Goal: Navigation & Orientation: Find specific page/section

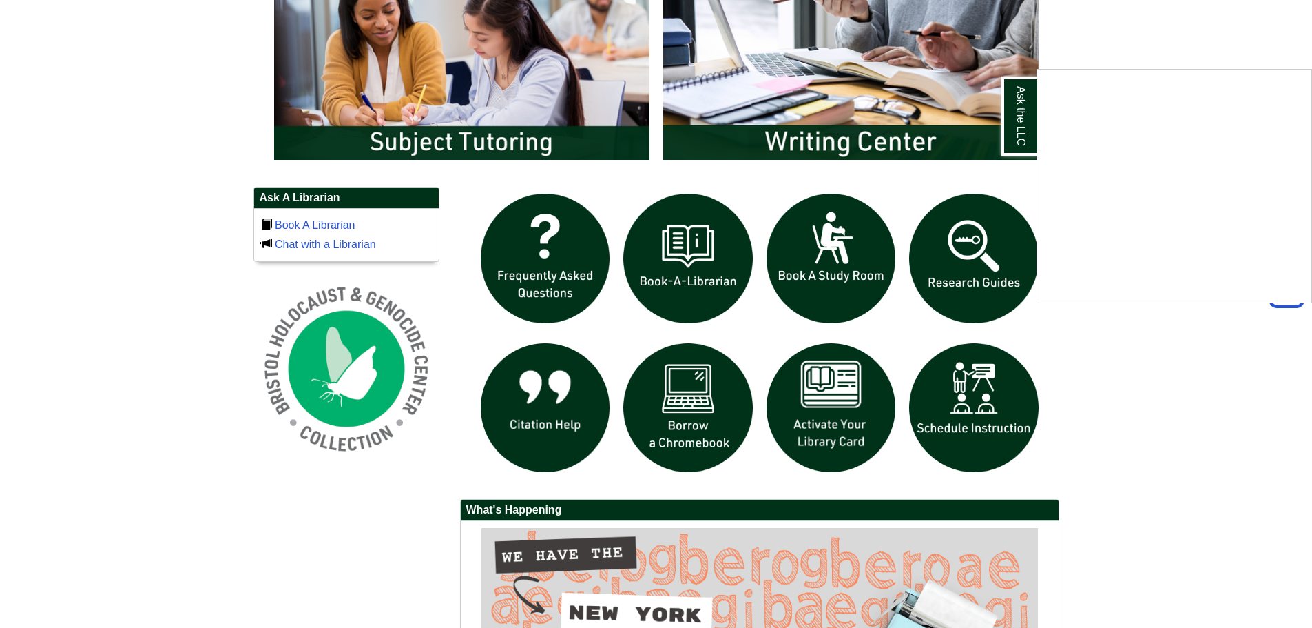
click at [547, 133] on div "Ask the LLC" at bounding box center [656, 314] width 1312 height 628
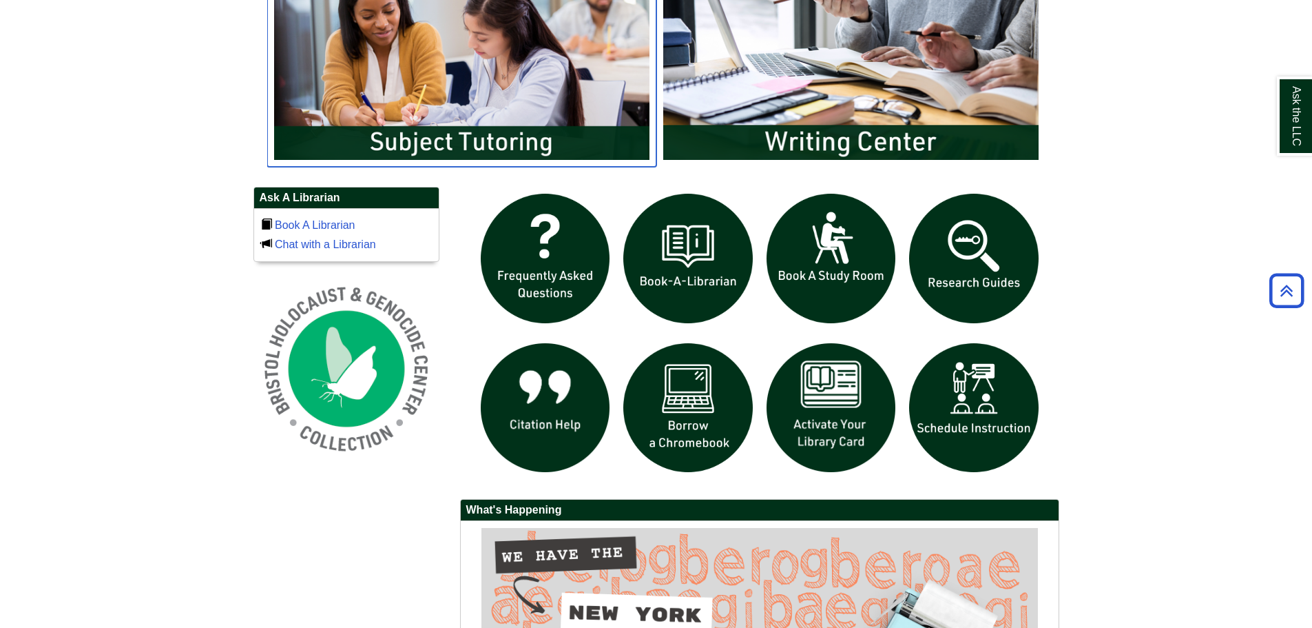
click at [547, 133] on img "slideshow" at bounding box center [461, 61] width 389 height 209
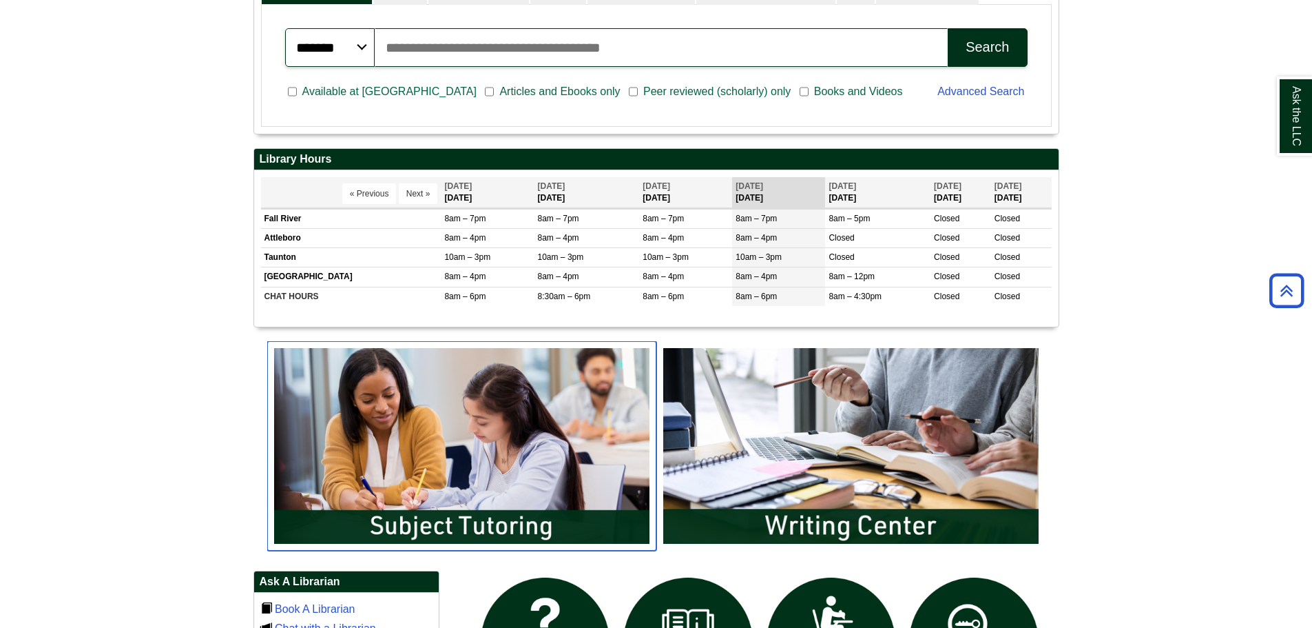
scroll to position [651, 0]
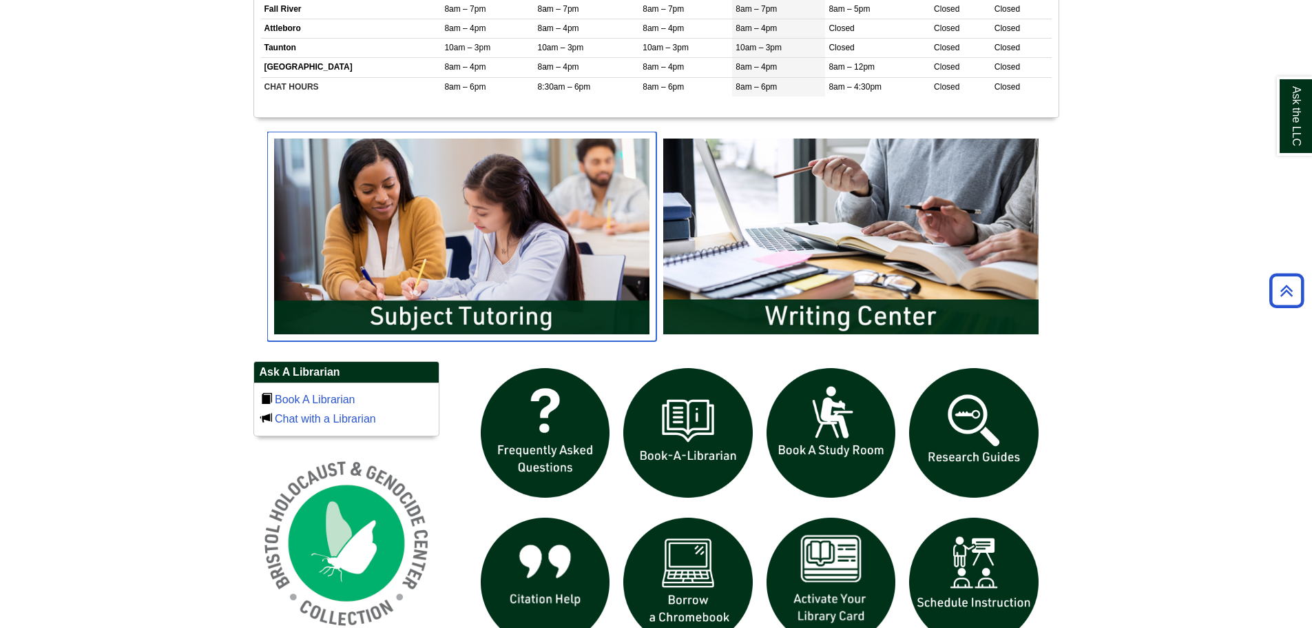
click at [490, 285] on img "slideshow" at bounding box center [461, 236] width 389 height 209
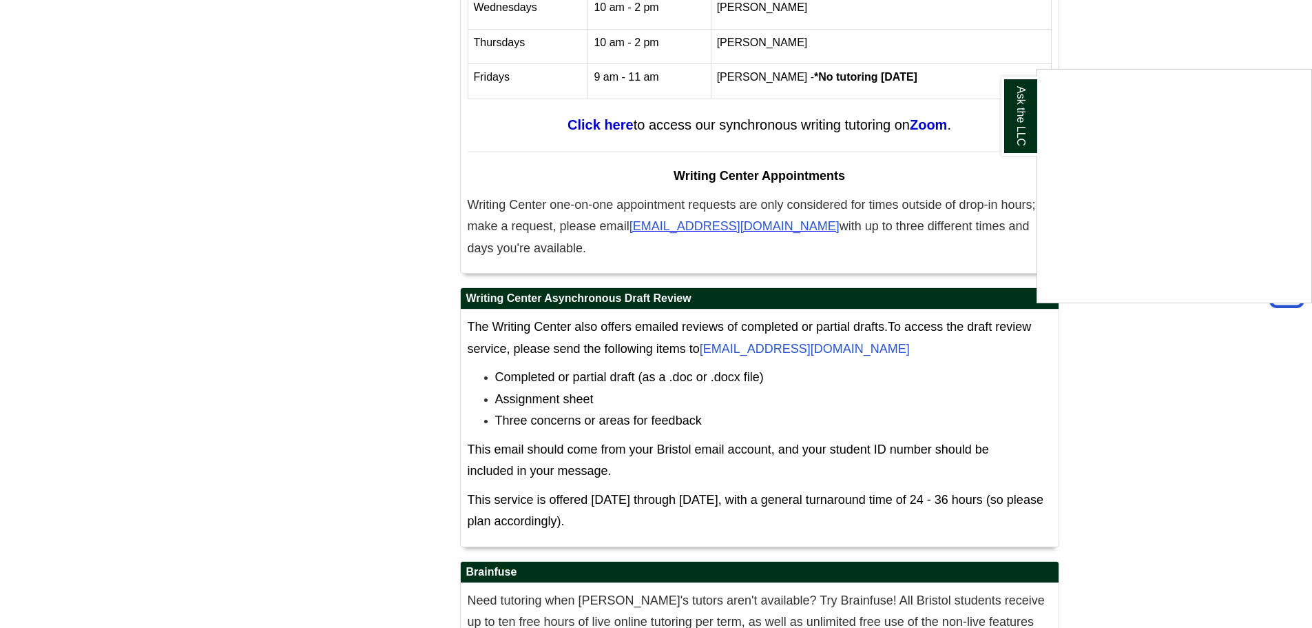
scroll to position [5770, 0]
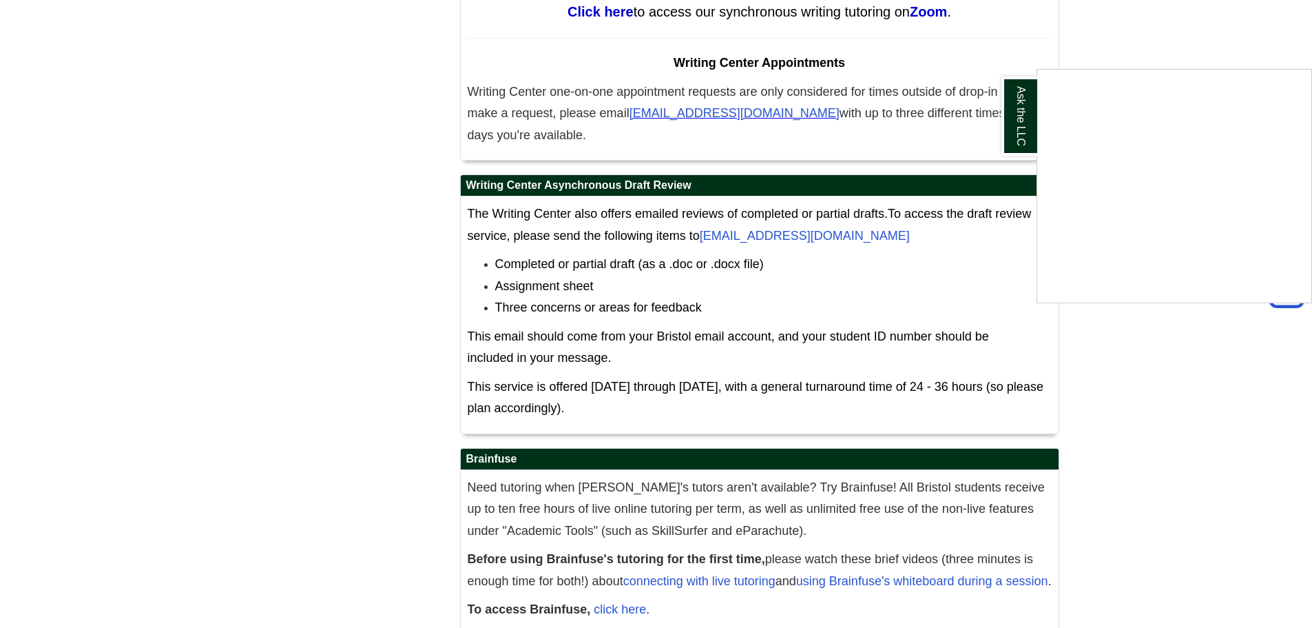
click at [533, 610] on div "Ask the LLC" at bounding box center [656, 314] width 1312 height 628
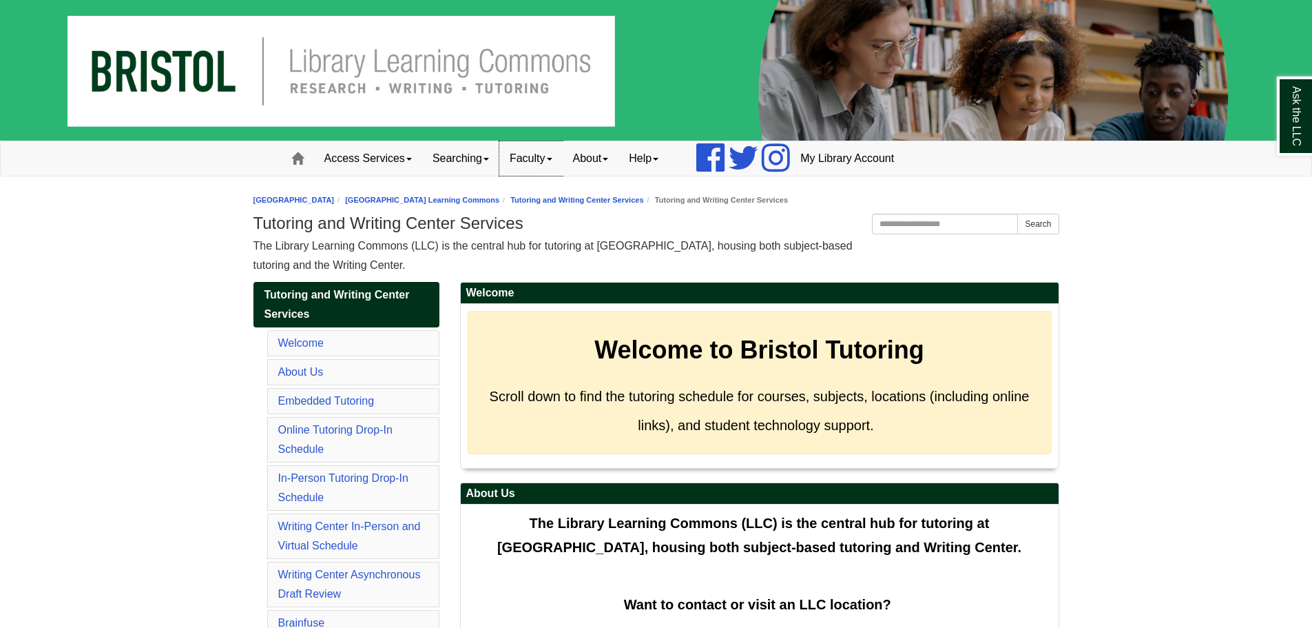
click at [553, 158] on span at bounding box center [550, 159] width 6 height 3
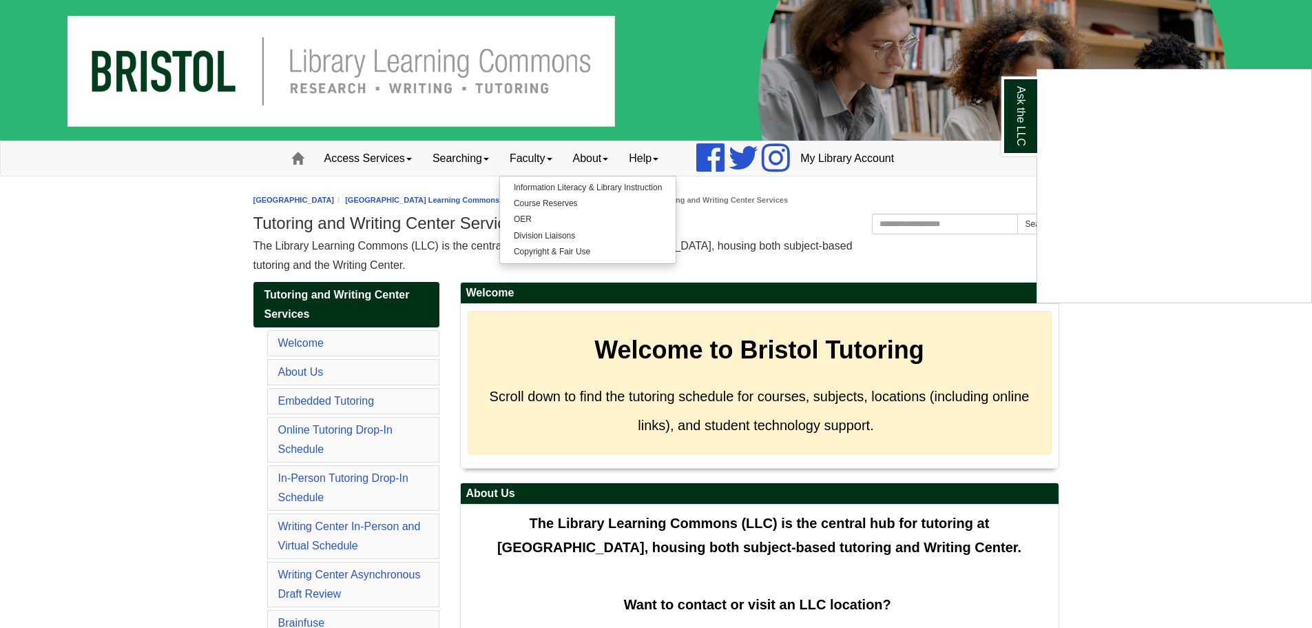
click at [406, 160] on div "Ask the LLC" at bounding box center [656, 314] width 1312 height 628
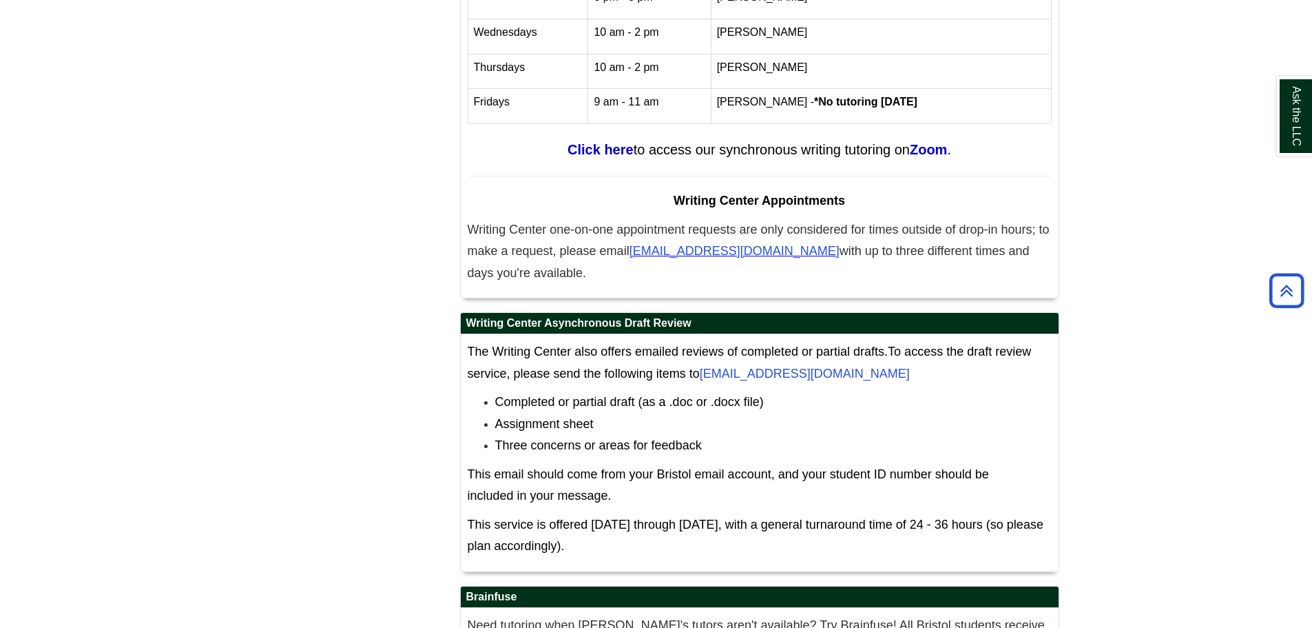
scroll to position [5770, 0]
